Goal: Task Accomplishment & Management: Use online tool/utility

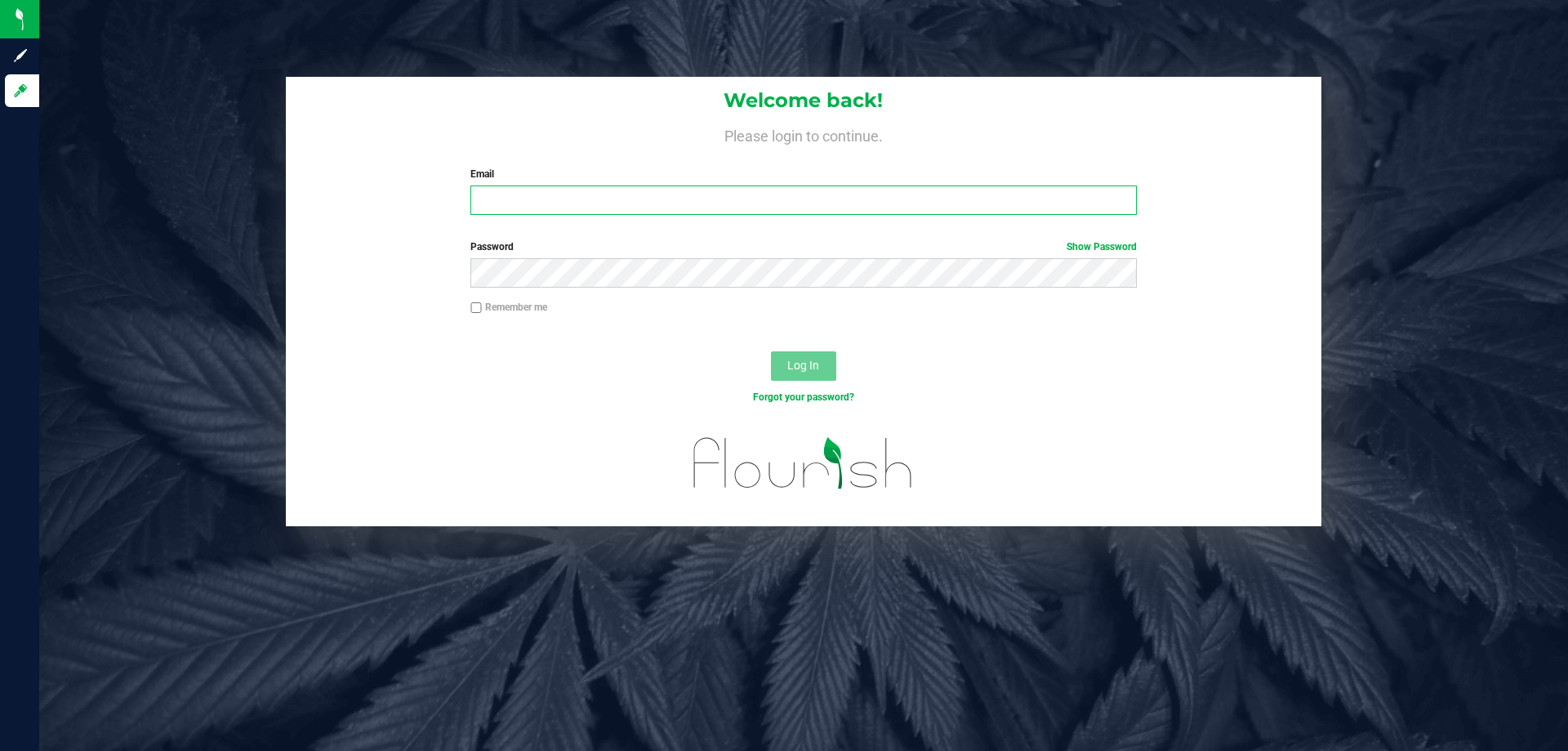
click at [824, 202] on input "Email" at bounding box center [803, 199] width 665 height 29
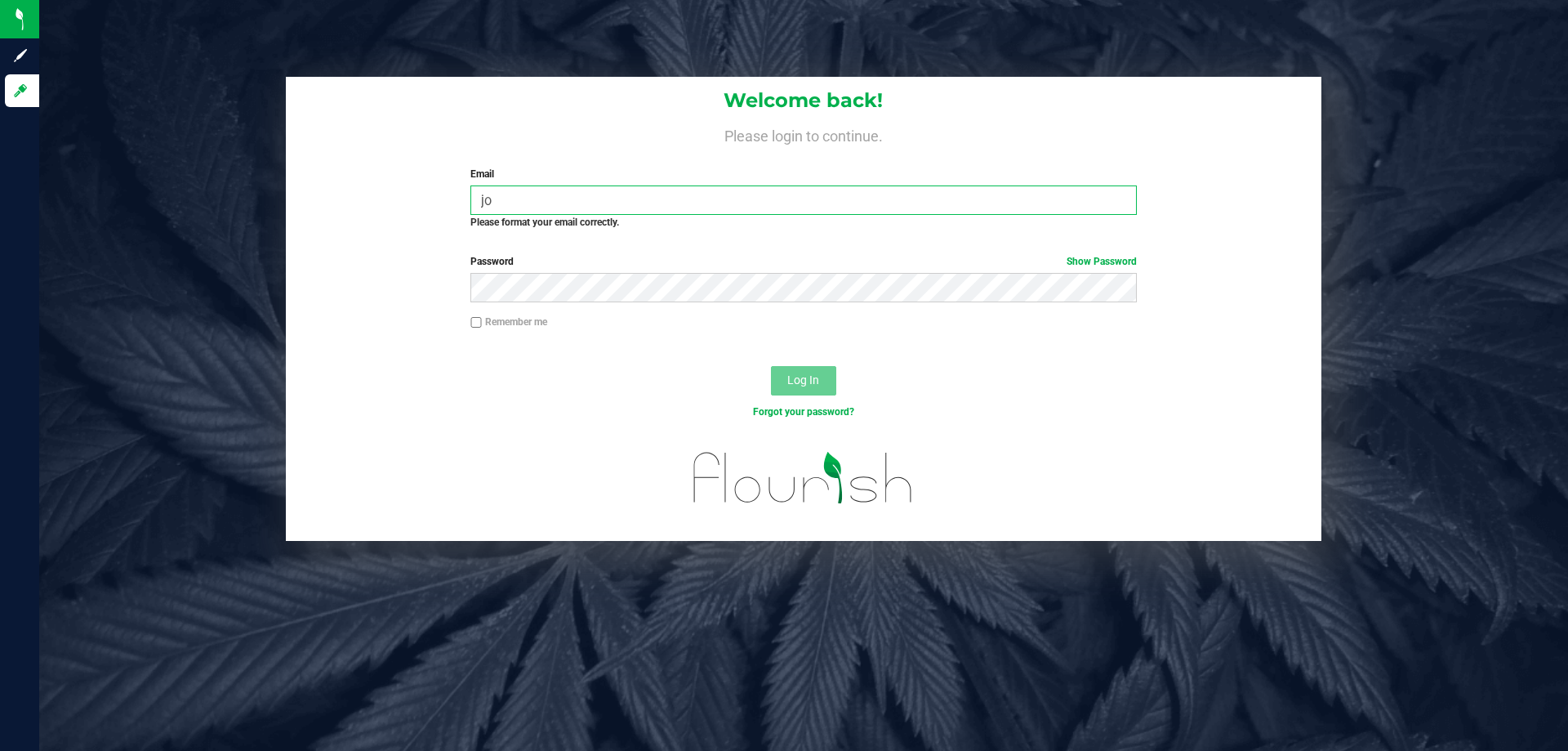
drag, startPoint x: 544, startPoint y: 196, endPoint x: 233, endPoint y: 208, distance: 311.2
click at [240, 210] on div "Welcome back! Please login to continue. Email [PERSON_NAME] Required Please for…" at bounding box center [803, 309] width 1553 height 464
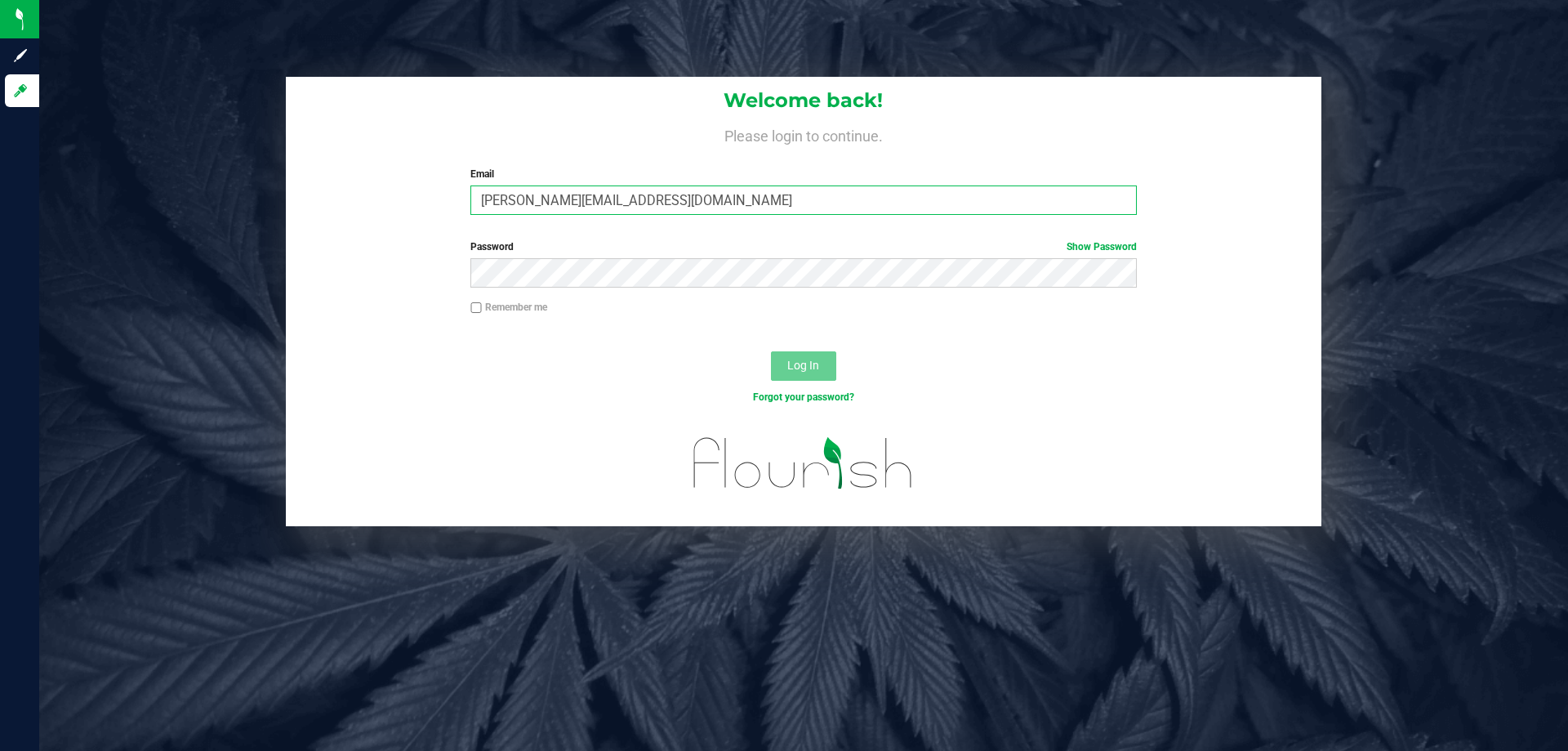
type input "[PERSON_NAME][EMAIL_ADDRESS][DOMAIN_NAME]"
click at [771, 351] on button "Log In" at bounding box center [803, 365] width 66 height 29
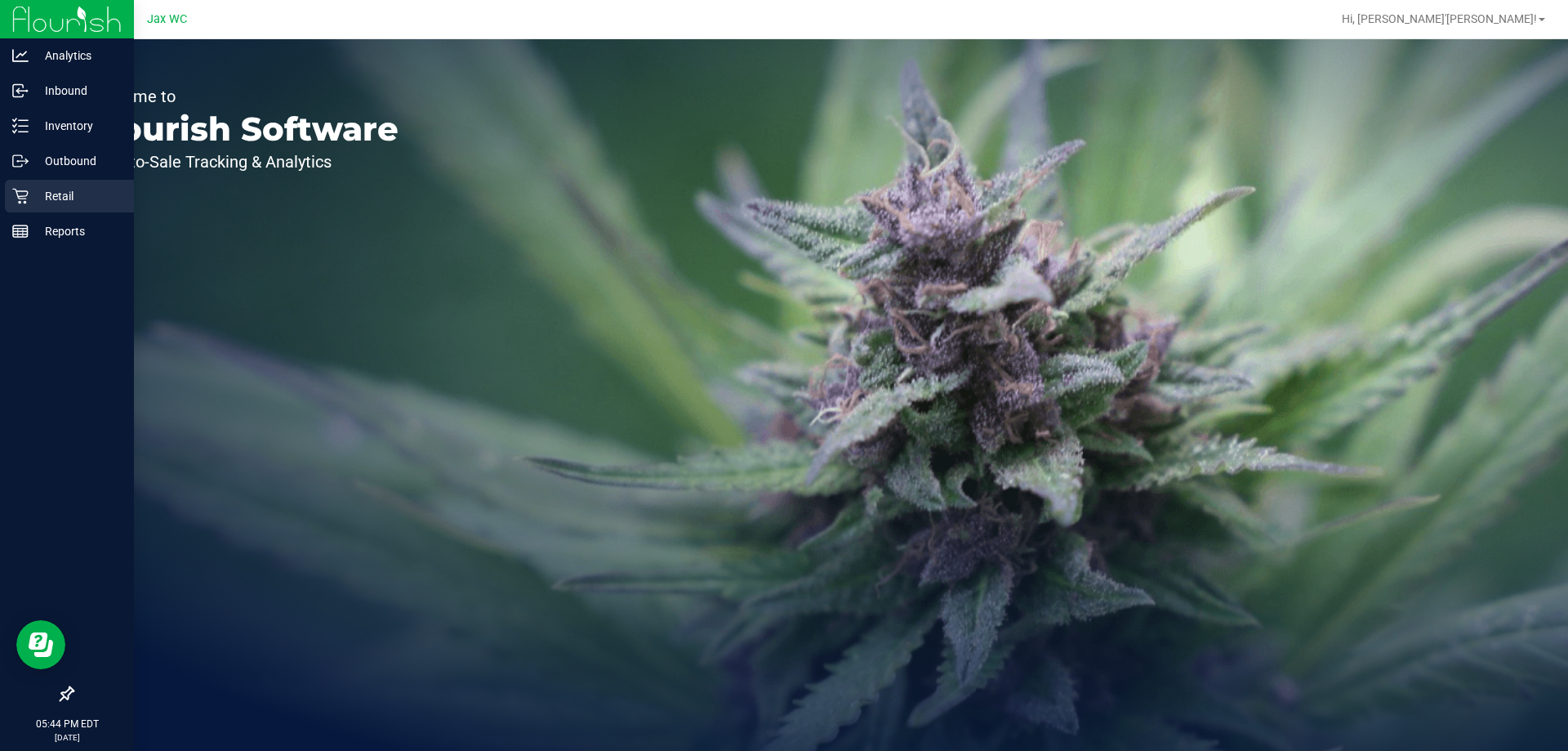
click at [60, 204] on p "Retail" at bounding box center [77, 196] width 98 height 20
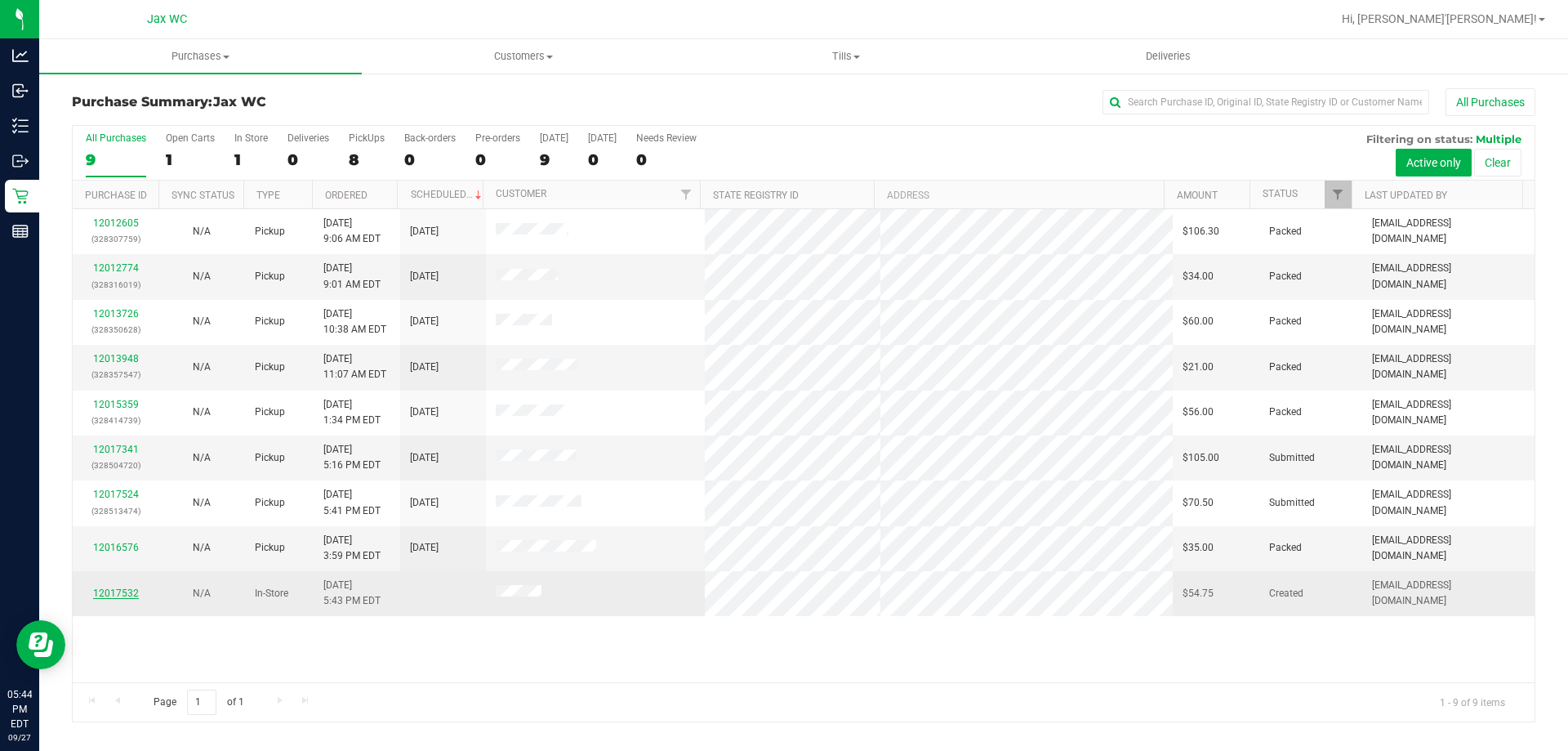
click at [126, 593] on link "12017532" at bounding box center [115, 593] width 46 height 12
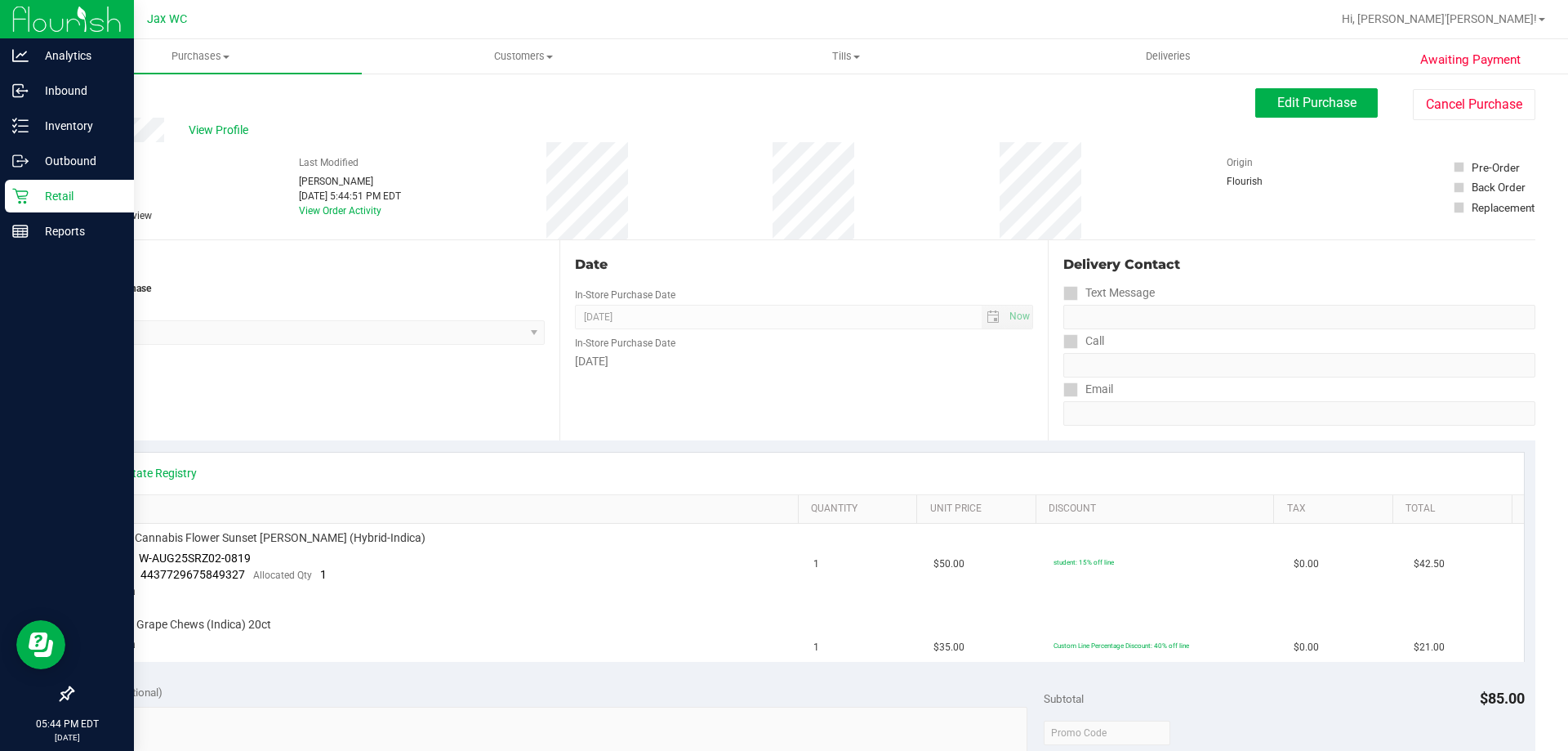
click at [17, 198] on icon at bounding box center [21, 196] width 17 height 17
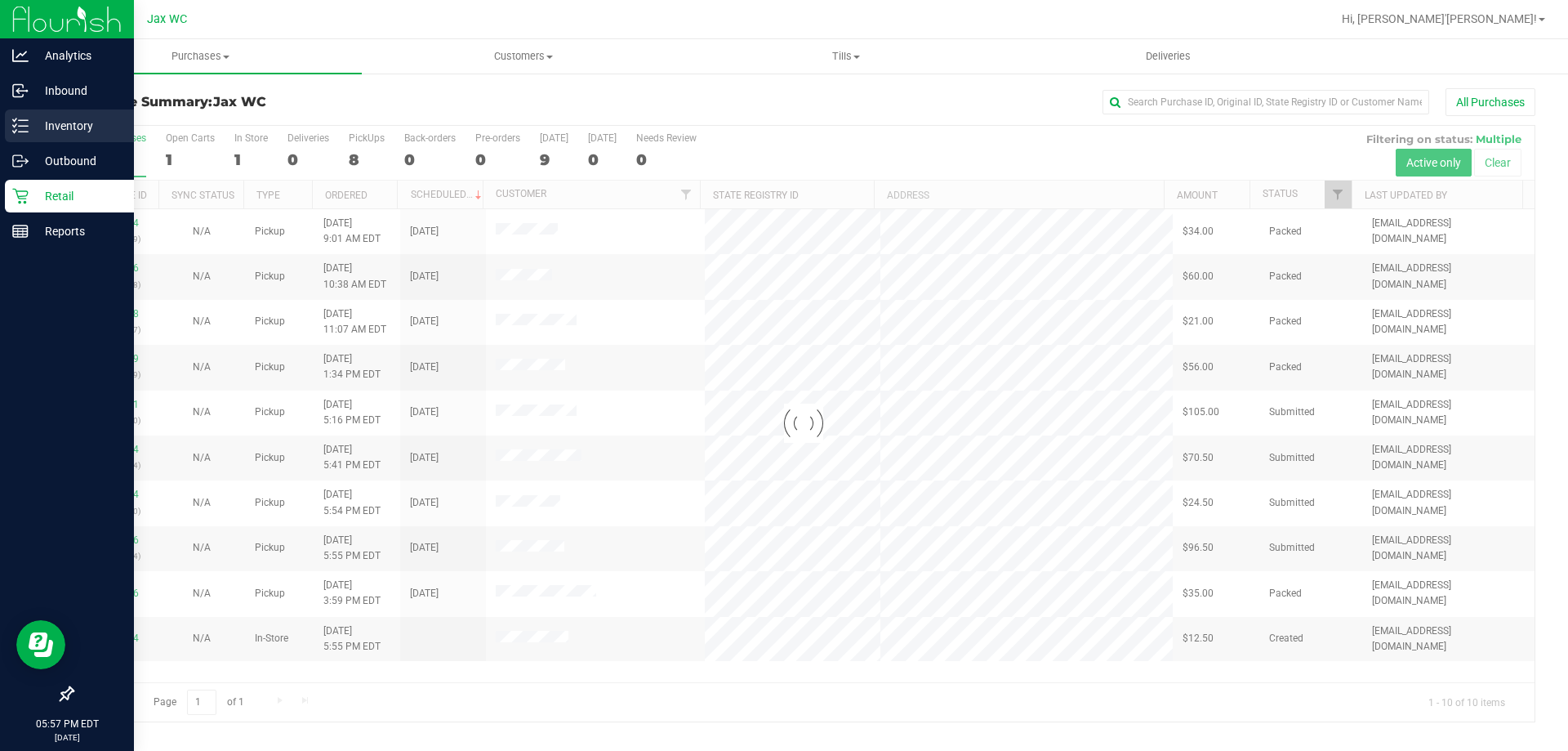
click at [44, 128] on p "Inventory" at bounding box center [77, 126] width 98 height 20
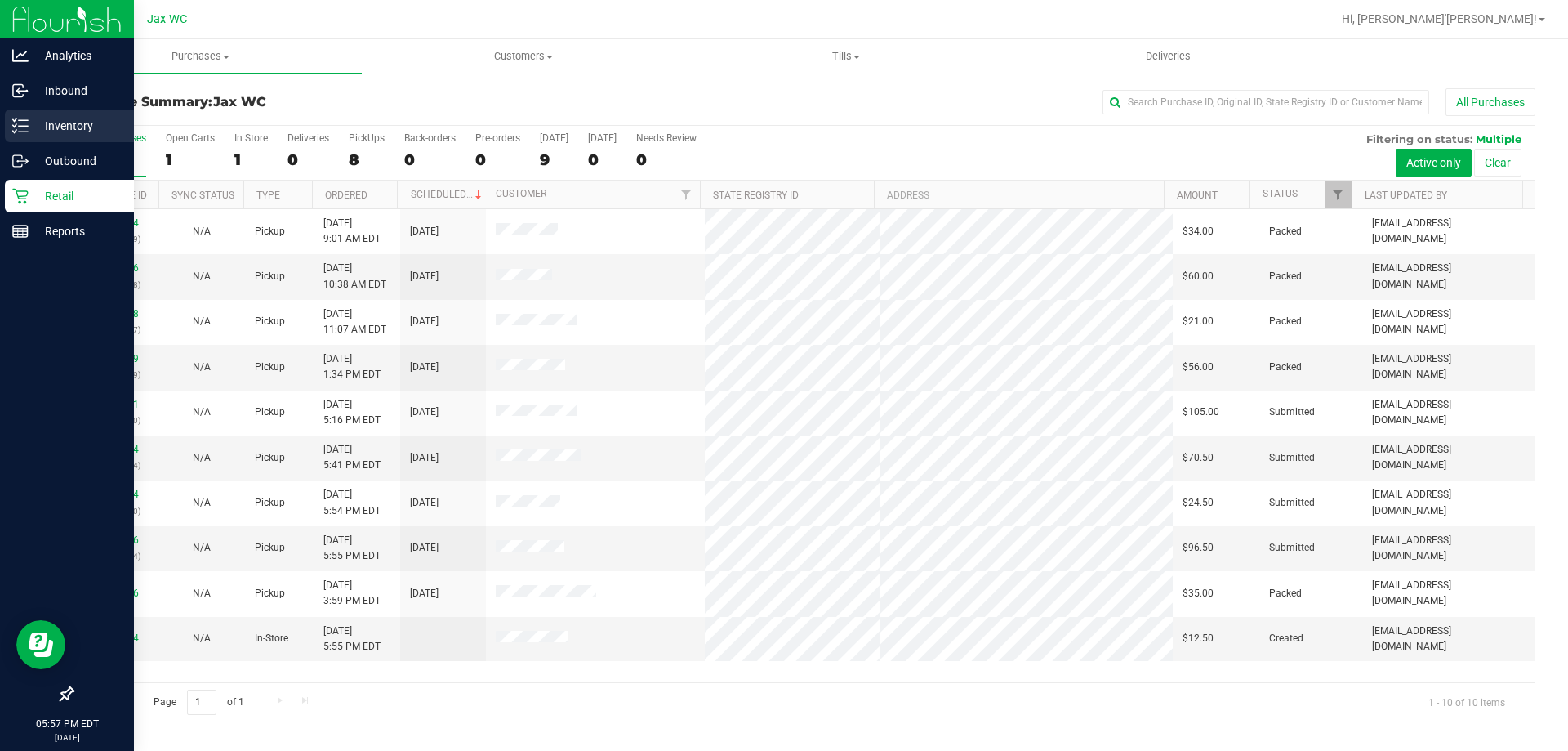
click at [28, 131] on p "Inventory" at bounding box center [77, 126] width 98 height 20
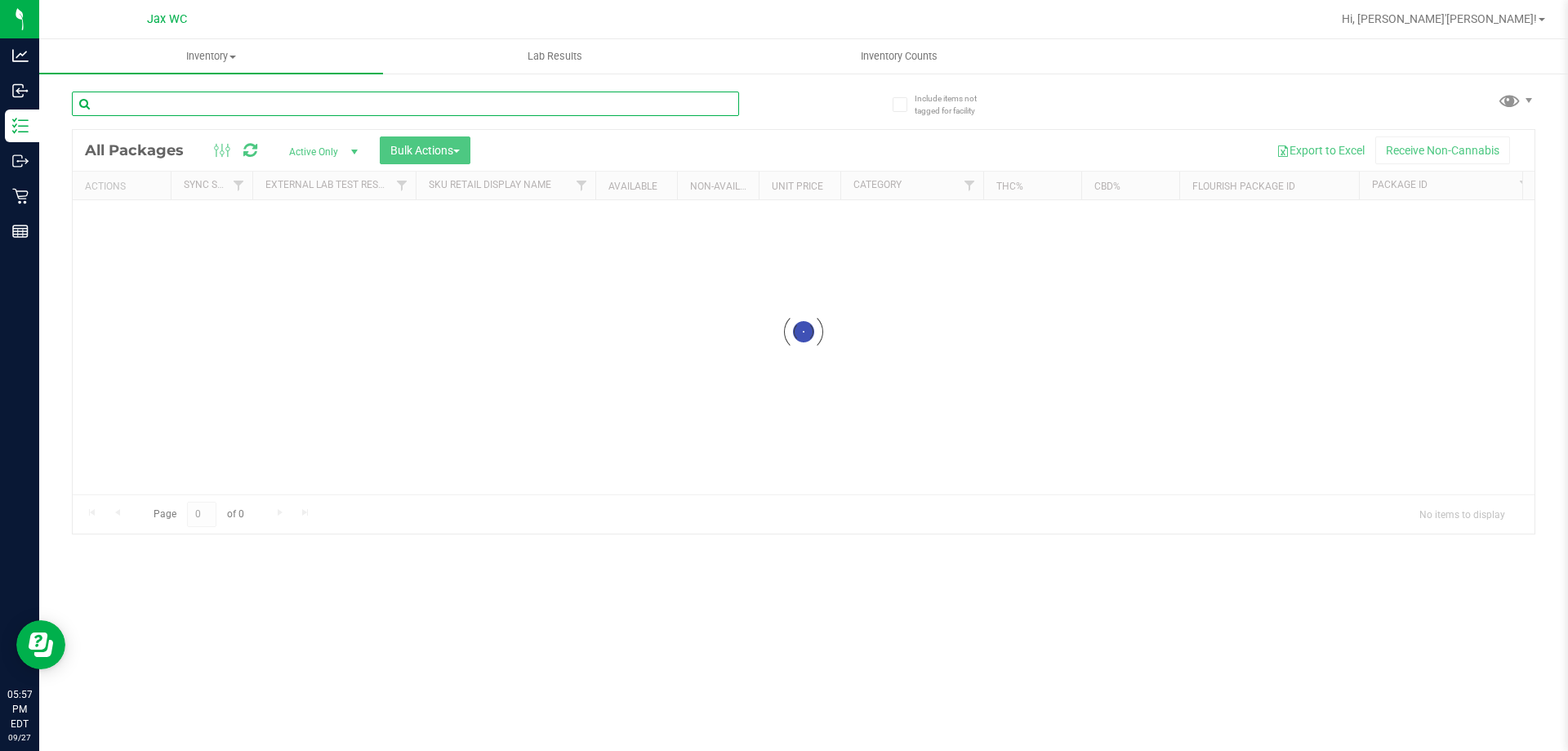
click at [414, 102] on input "text" at bounding box center [406, 104] width 667 height 25
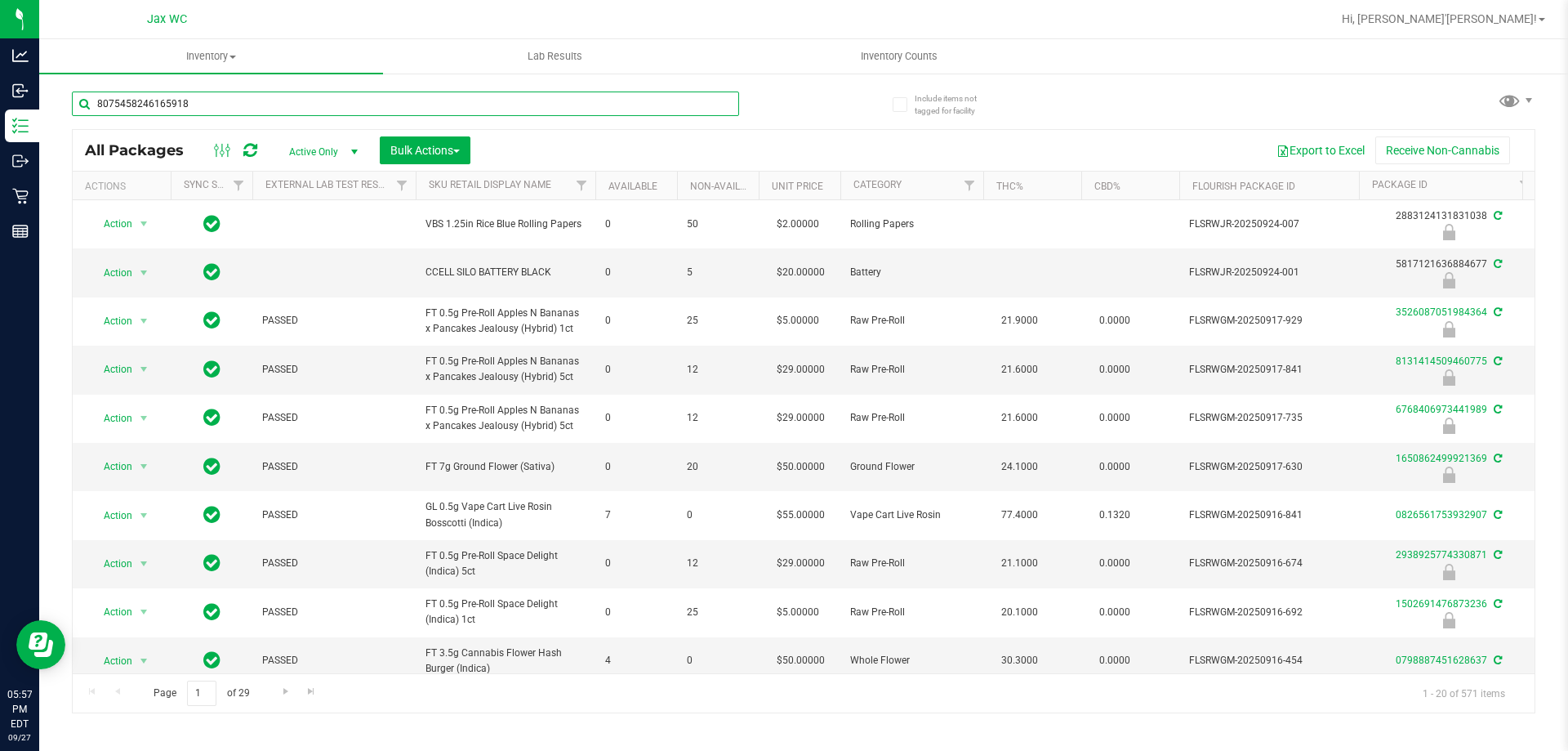
type input "8075458246165918"
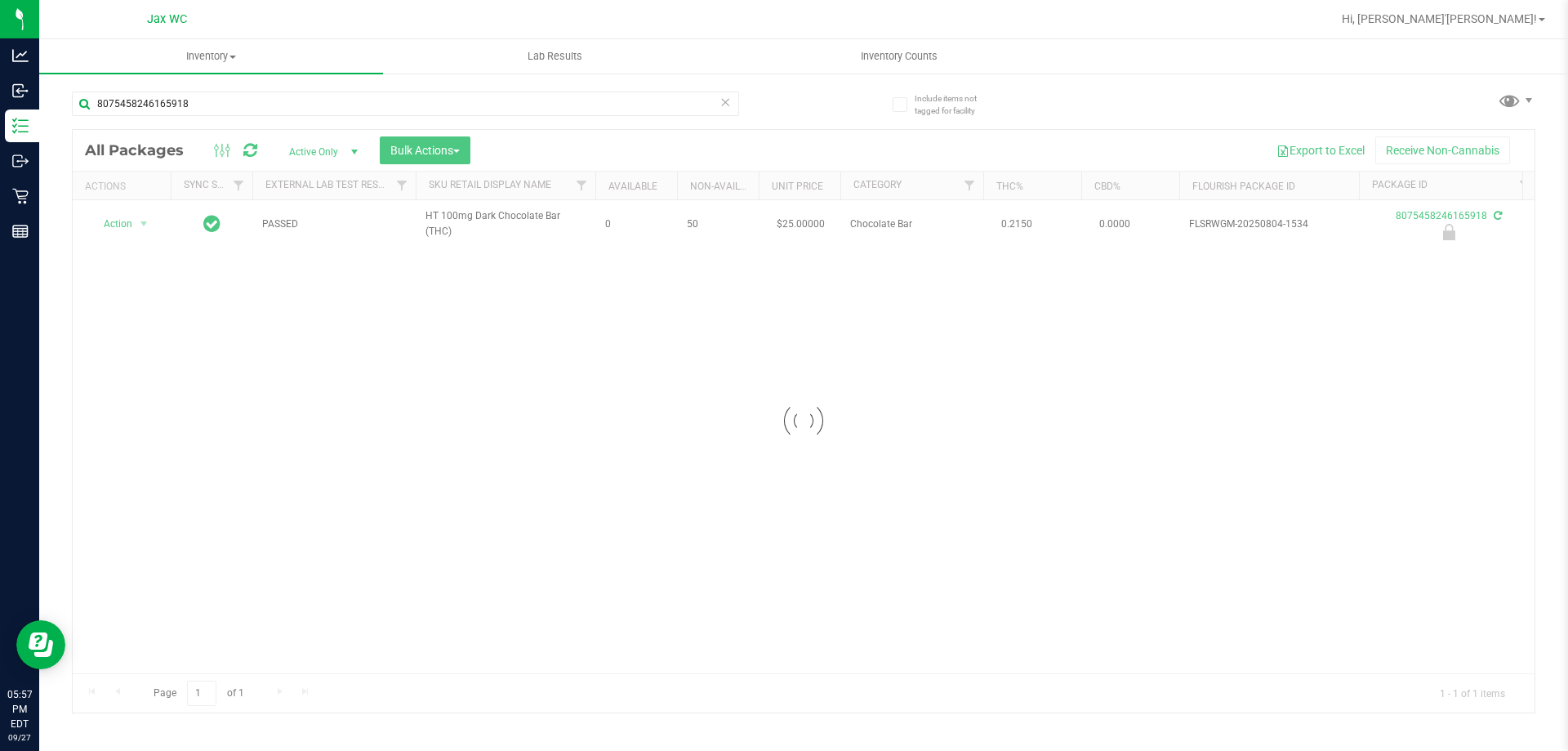
click at [135, 225] on div at bounding box center [804, 422] width 1462 height 583
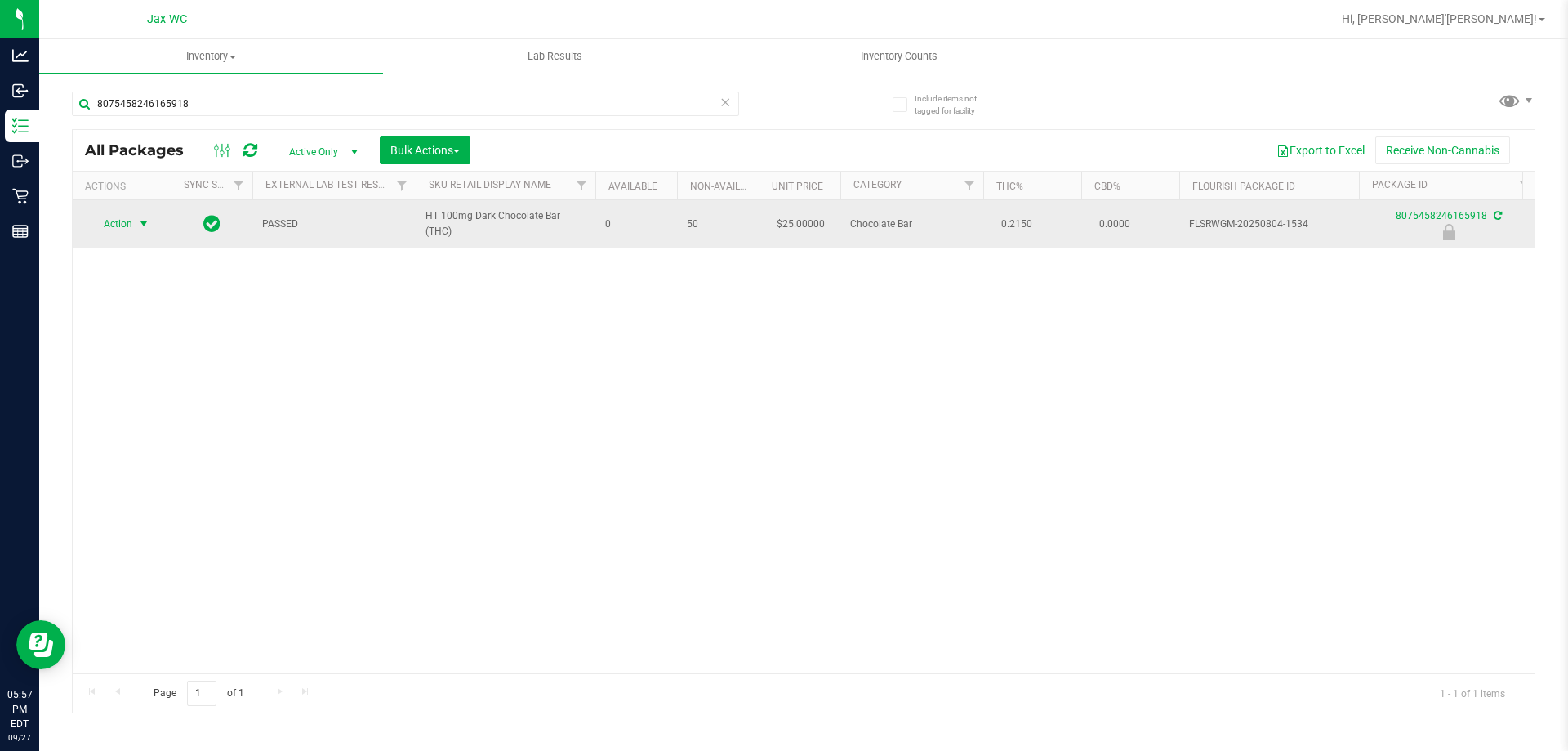
click at [139, 227] on span "select" at bounding box center [144, 224] width 13 height 13
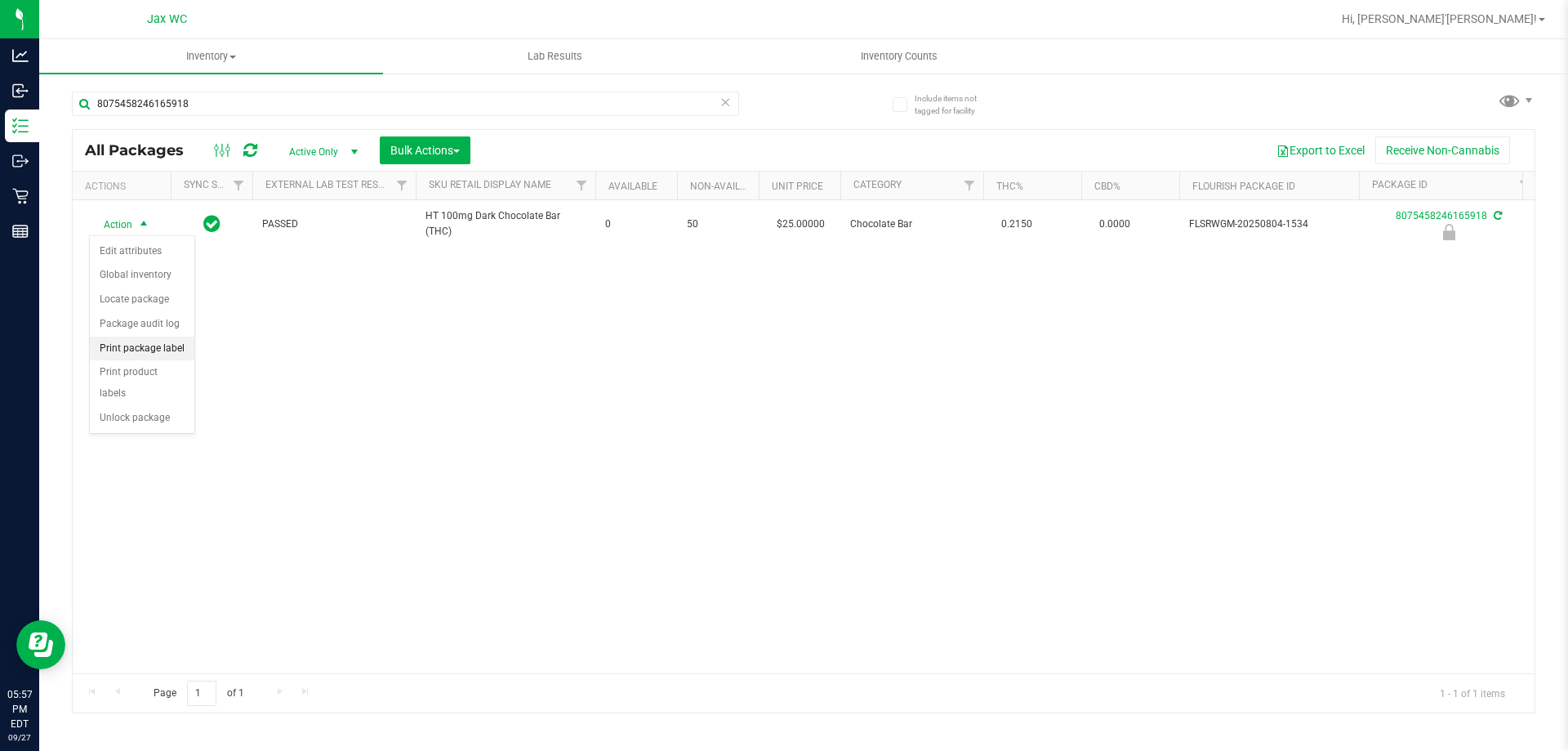
click at [176, 342] on li "Print package label" at bounding box center [142, 349] width 105 height 25
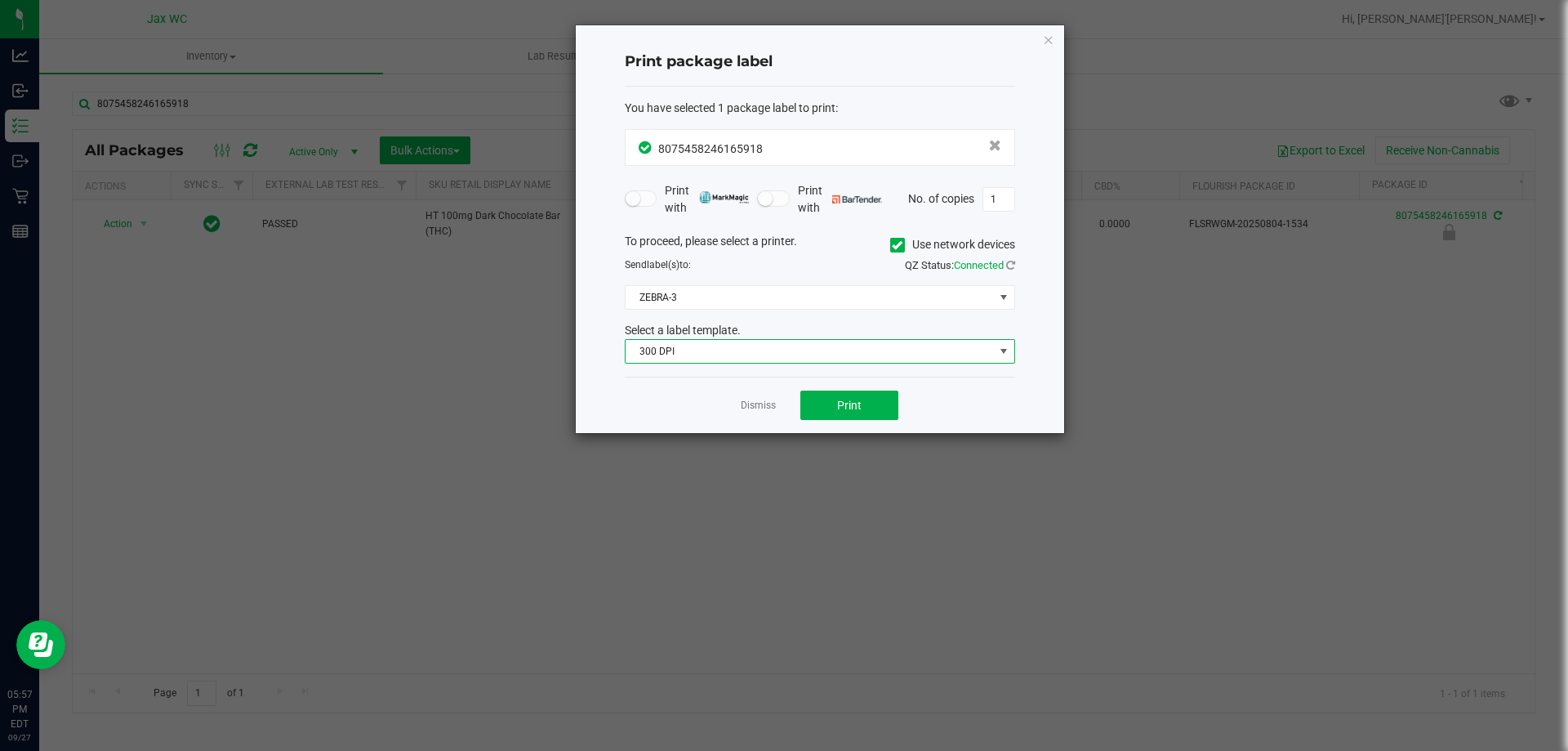
click at [831, 352] on span "300 DPI" at bounding box center [810, 352] width 368 height 23
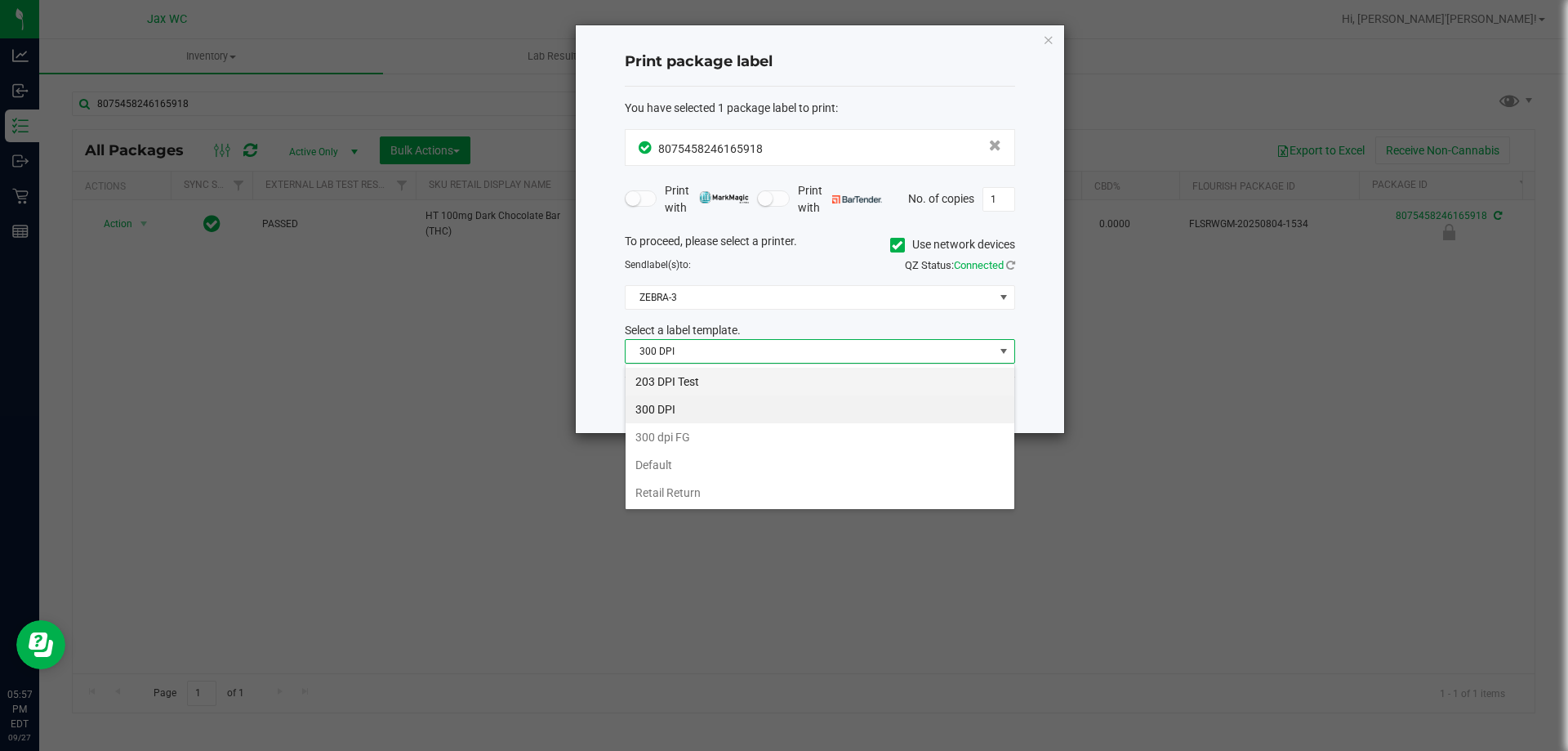
scroll to position [25, 391]
click at [752, 379] on li "203 DPI Test" at bounding box center [820, 381] width 389 height 27
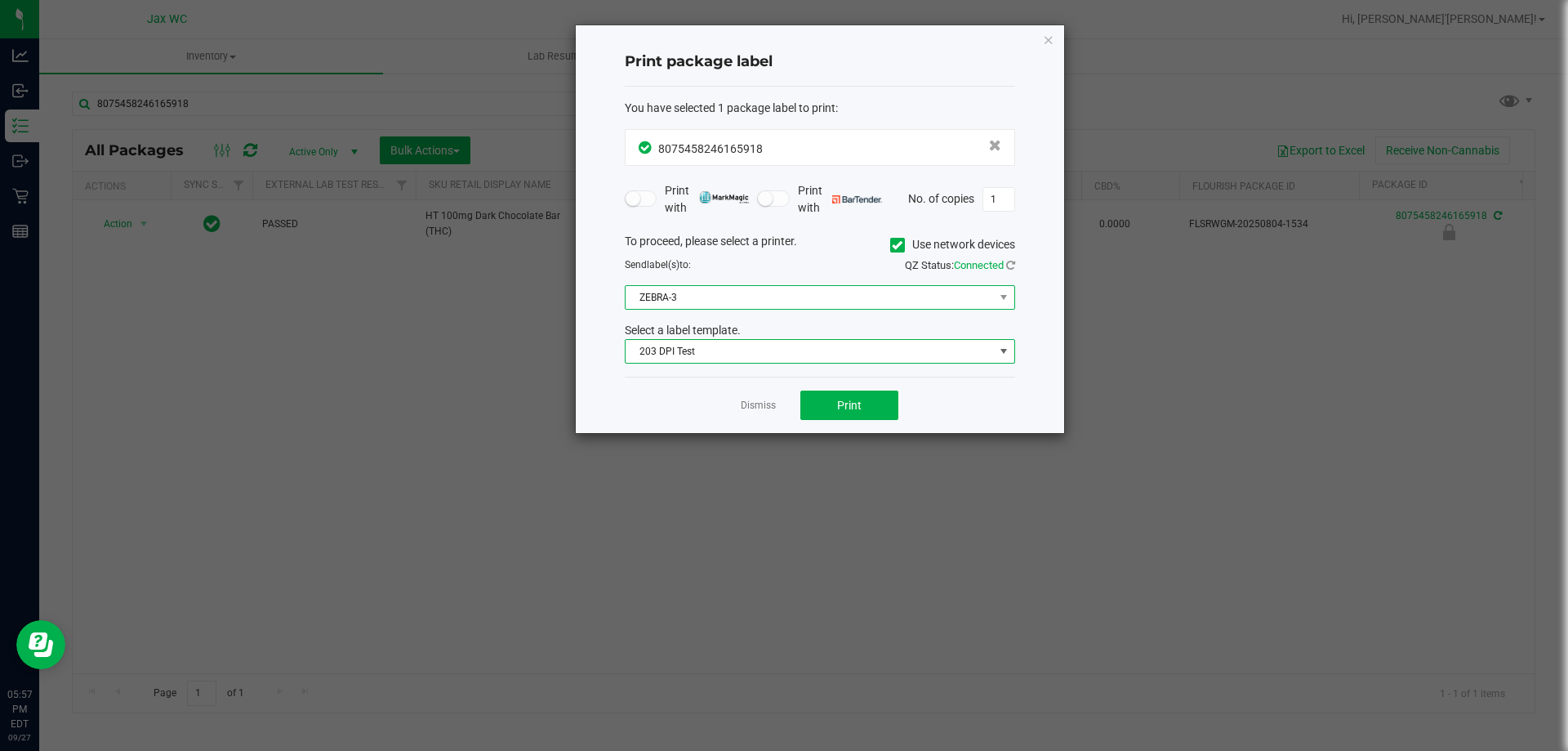
click at [745, 296] on span "ZEBRA-3" at bounding box center [810, 298] width 368 height 23
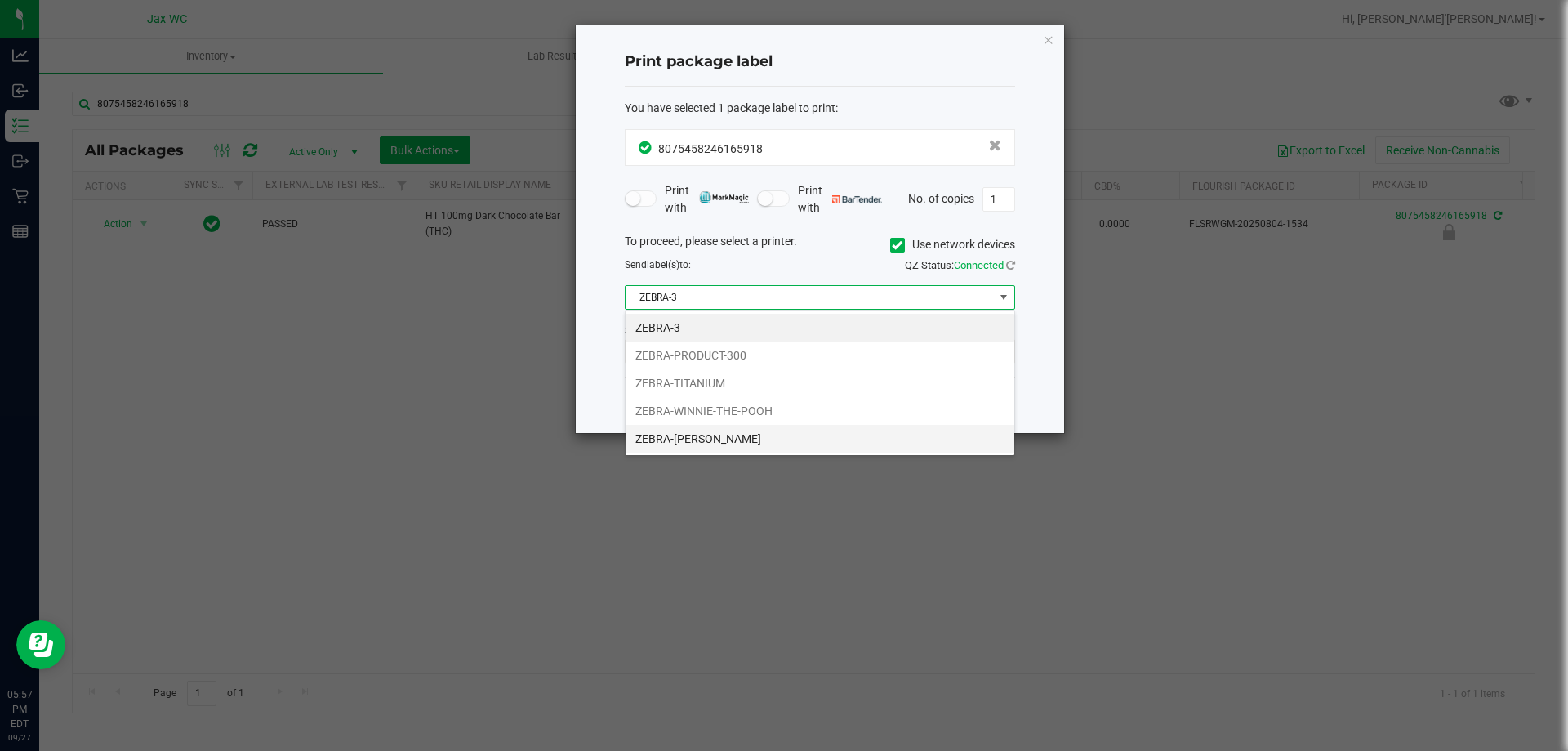
click at [765, 434] on li "ZEBRA-[PERSON_NAME]" at bounding box center [820, 438] width 389 height 27
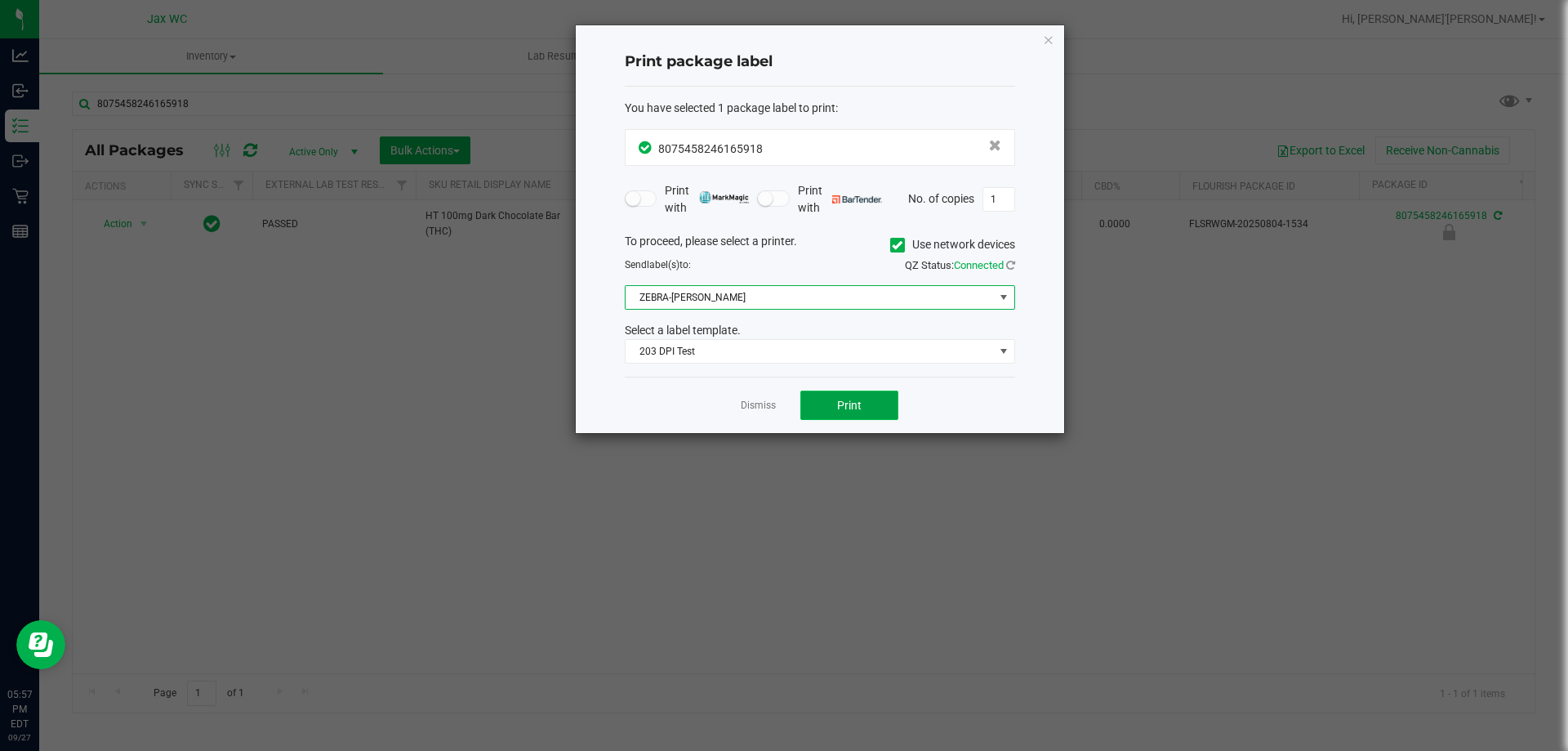
click at [835, 407] on button "Print" at bounding box center [850, 405] width 98 height 29
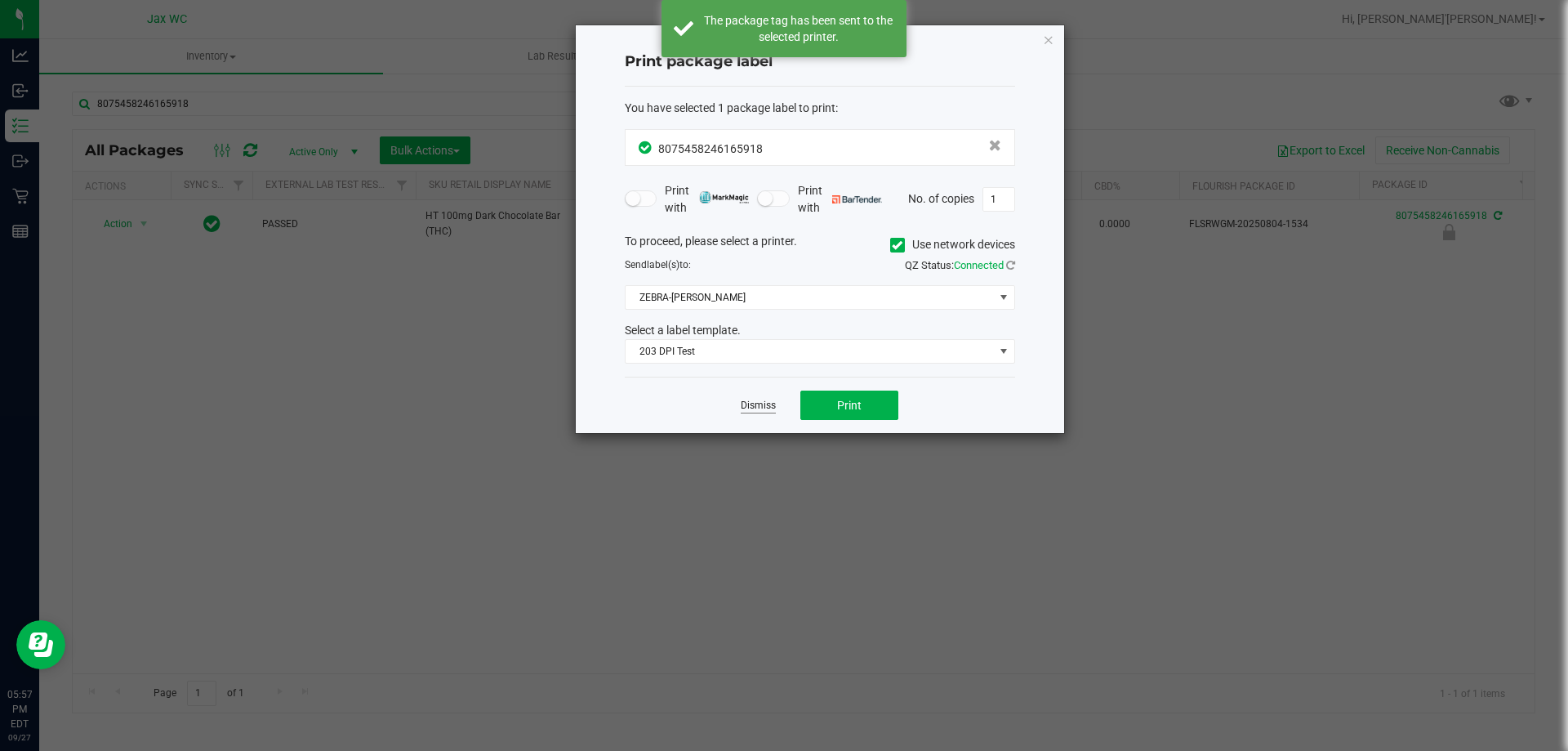
click at [766, 404] on link "Dismiss" at bounding box center [758, 405] width 35 height 14
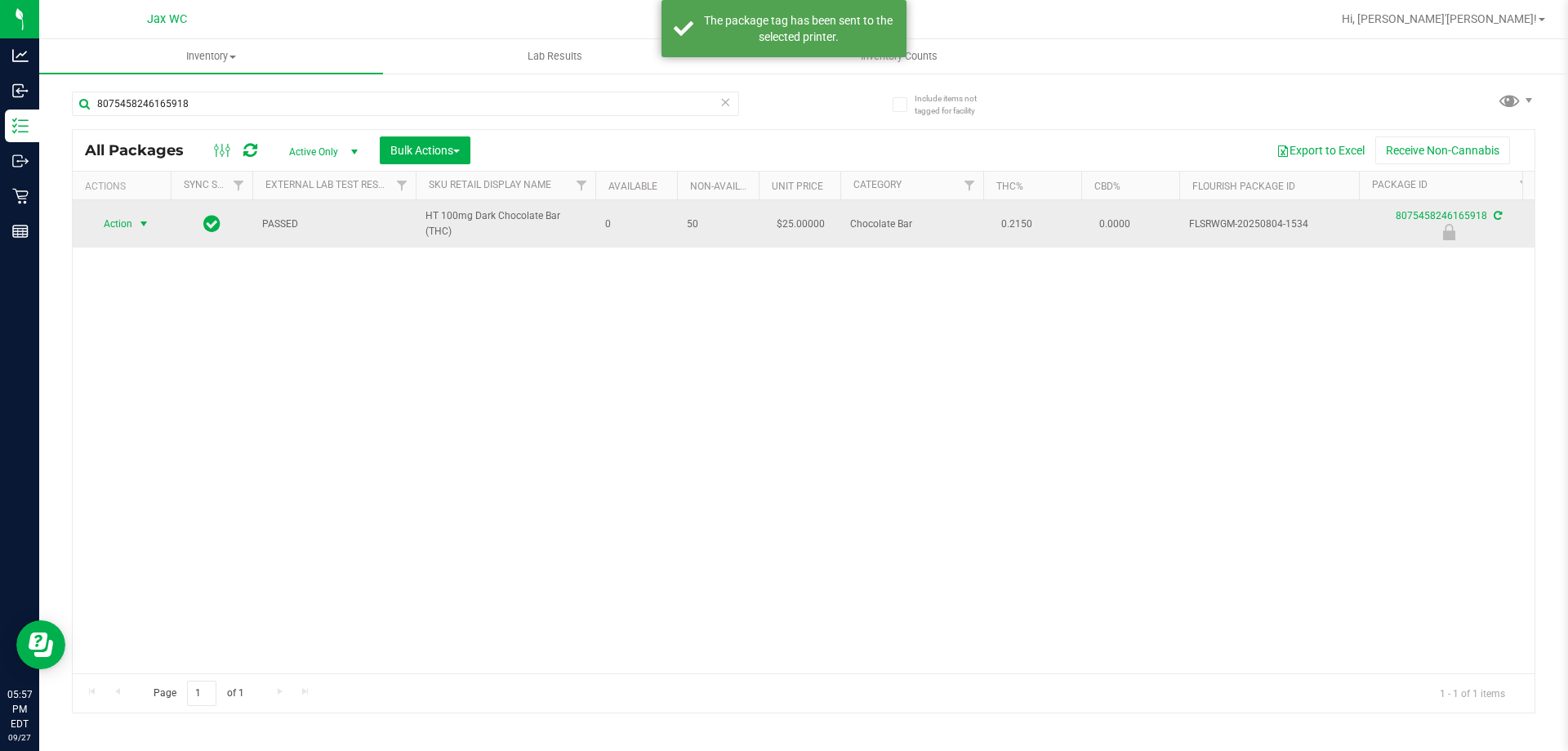
click at [131, 228] on span "Action" at bounding box center [110, 224] width 44 height 23
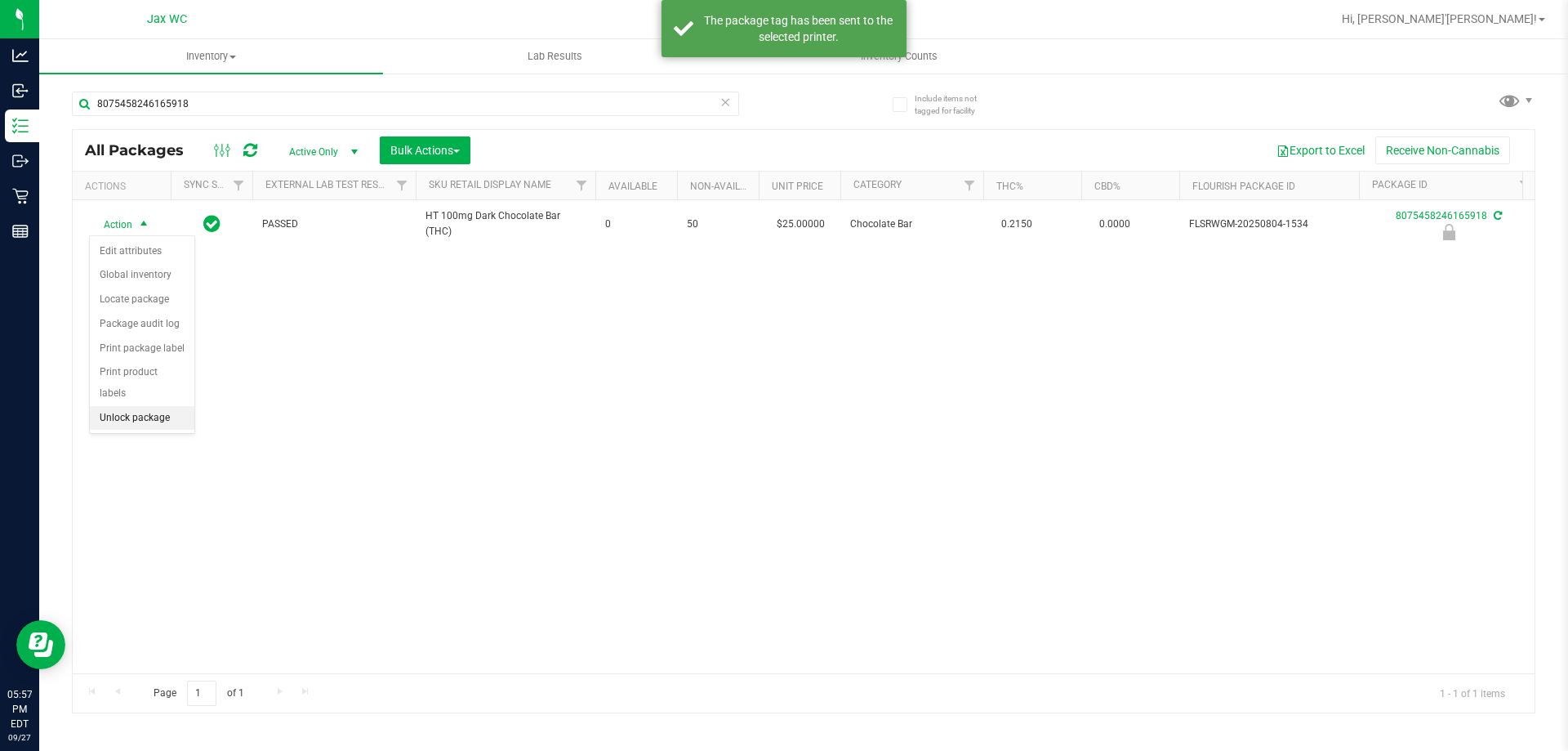
click at [167, 406] on li "Unlock package" at bounding box center [142, 418] width 105 height 25
